Goal: Transaction & Acquisition: Purchase product/service

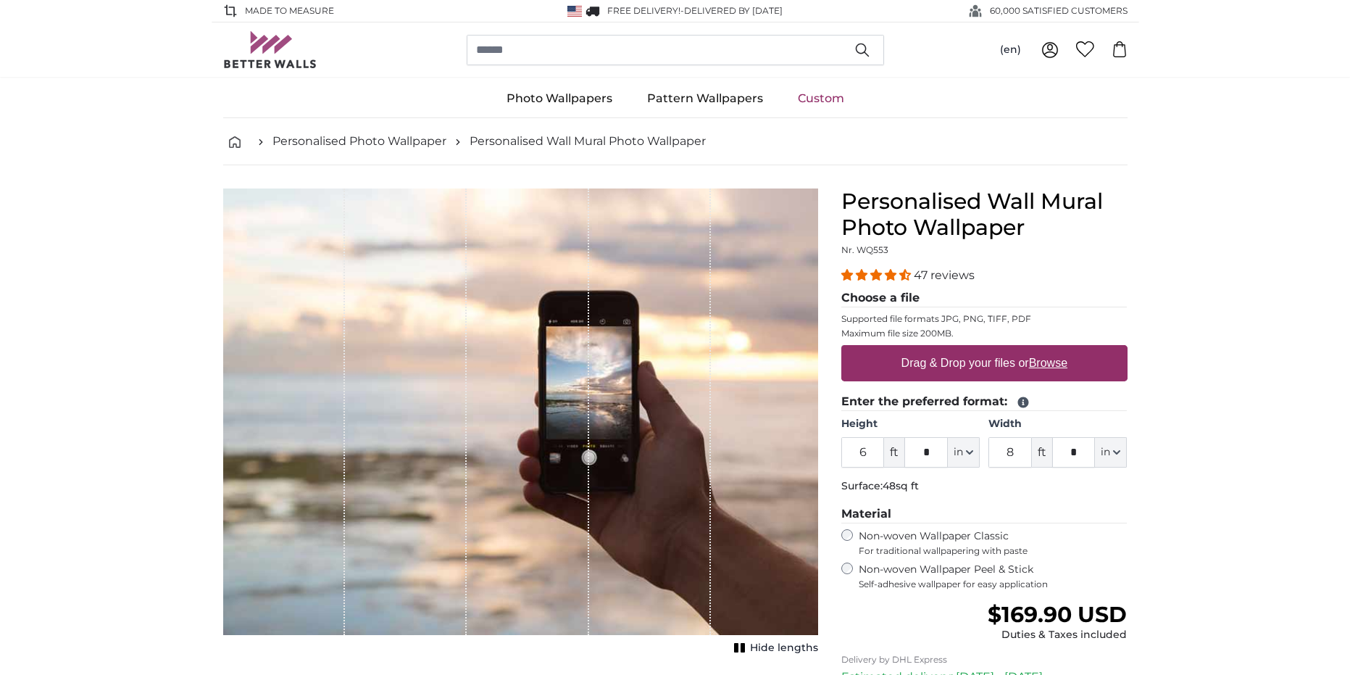
drag, startPoint x: 875, startPoint y: 443, endPoint x: 803, endPoint y: 471, distance: 77.1
click at [820, 460] on product-detail "Cancel Crop image Hide lengths Personalised Wall Mural Photo Wallpaper Nr. WQ55…" at bounding box center [676, 501] width 928 height 673
type input "8"
drag, startPoint x: 1015, startPoint y: 456, endPoint x: 982, endPoint y: 460, distance: 33.6
click at [984, 460] on div "Height 8 ft * in Centimeter (cm) Inches (inch) Feet (ft. in.) Width 8 ft * in C…" at bounding box center [985, 442] width 286 height 51
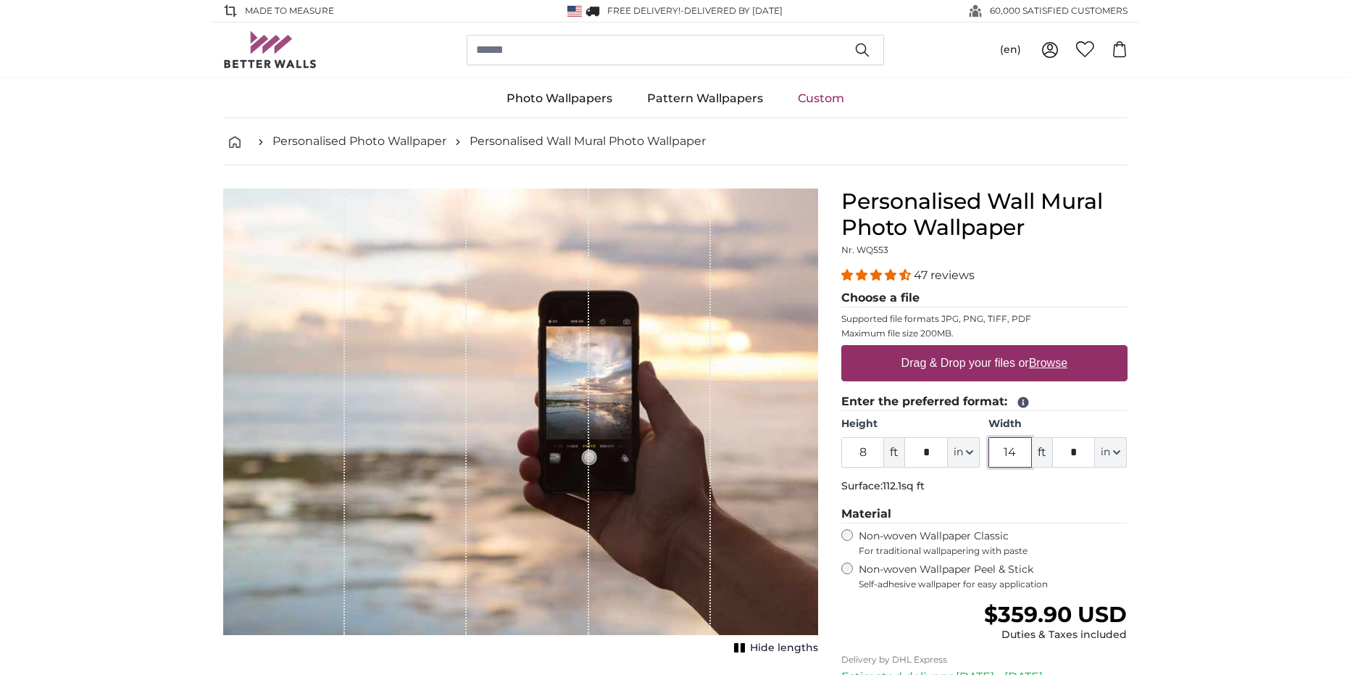
type input "14"
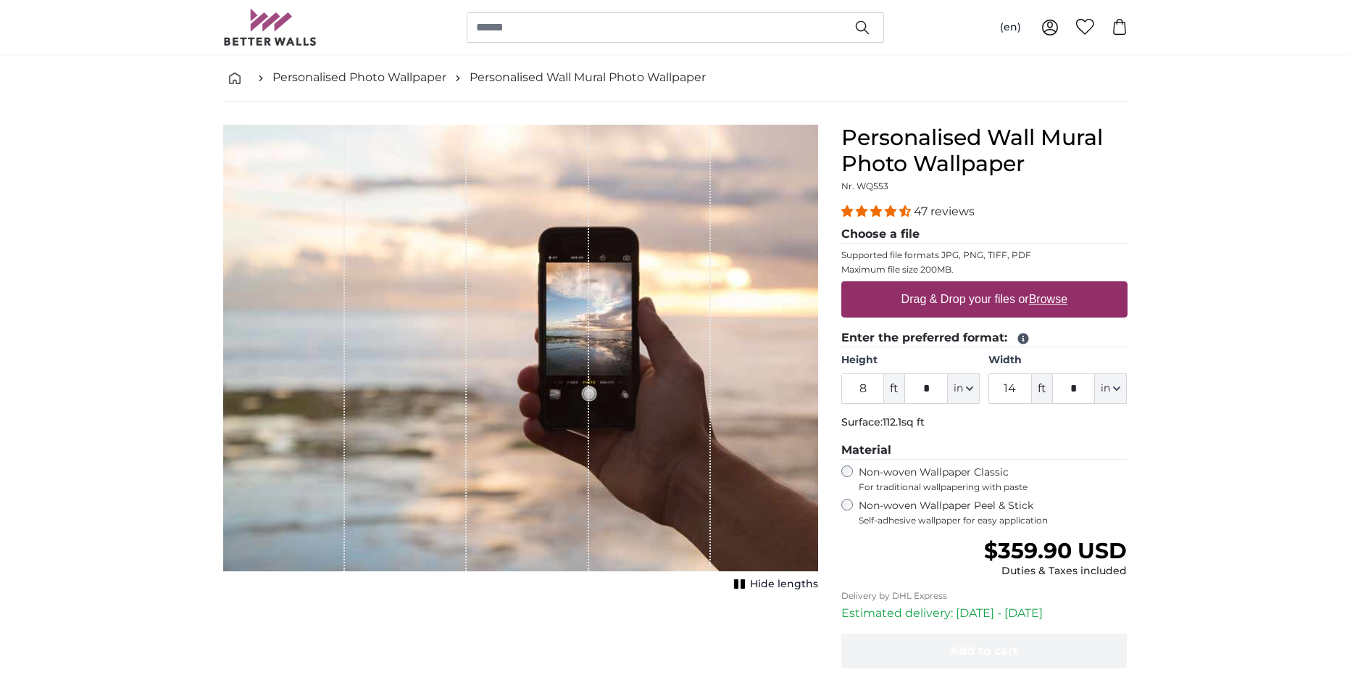
scroll to position [72, 0]
